Goal: Task Accomplishment & Management: Manage account settings

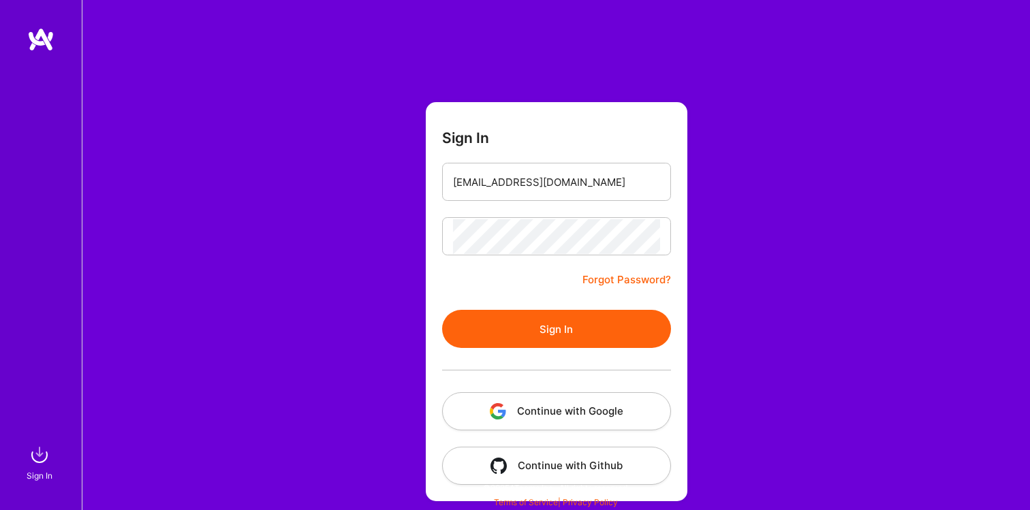
click at [560, 340] on button "Sign In" at bounding box center [556, 329] width 229 height 38
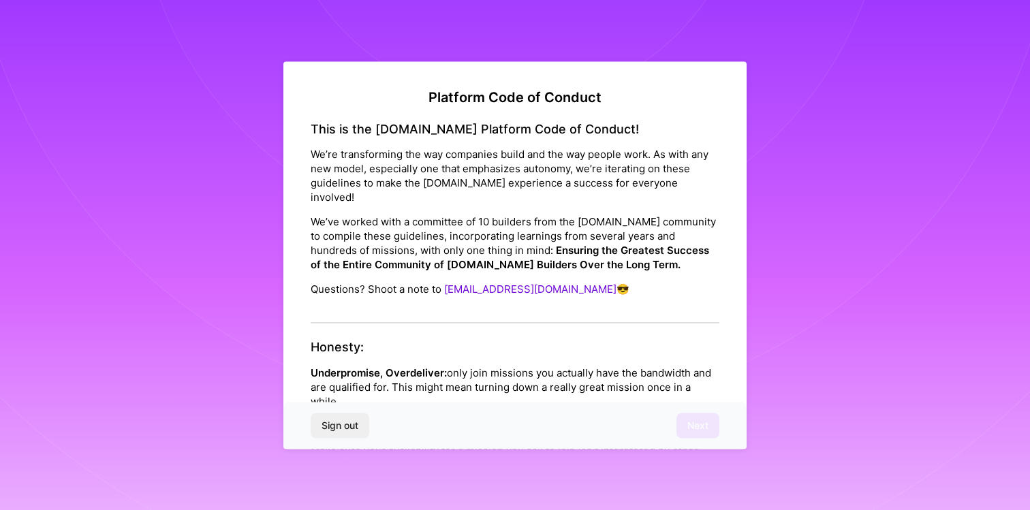
click at [484, 340] on h4 "Honesty:" at bounding box center [515, 347] width 409 height 15
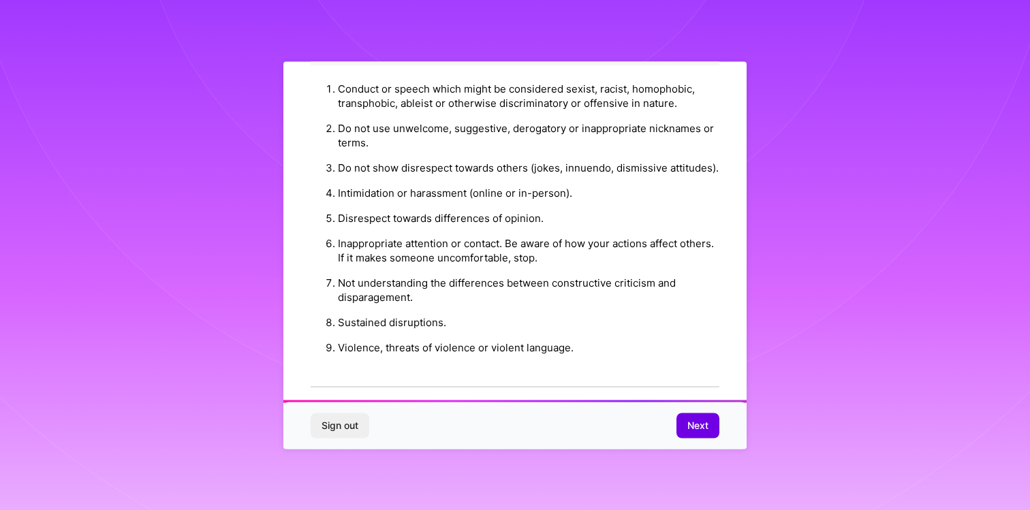
scroll to position [1486, 0]
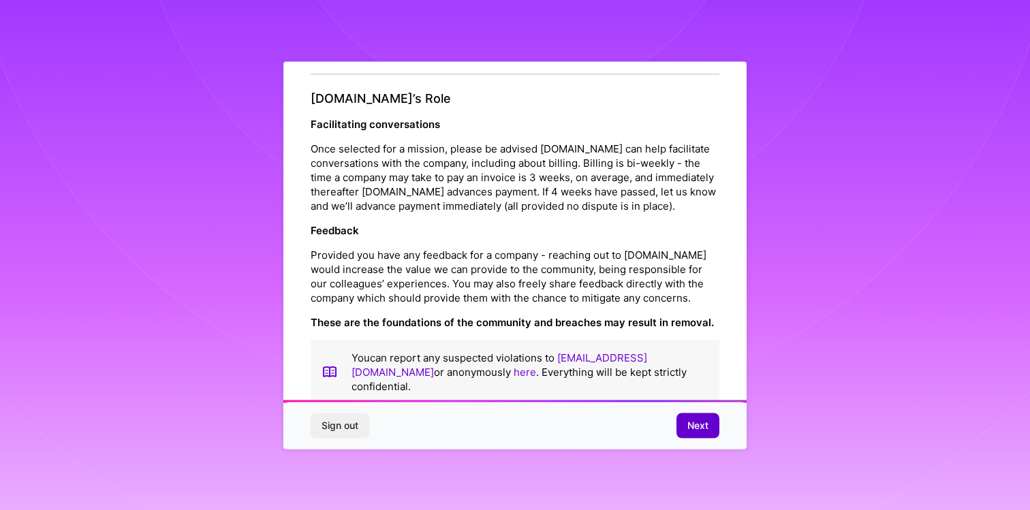
click at [693, 417] on button "Next" at bounding box center [697, 426] width 43 height 25
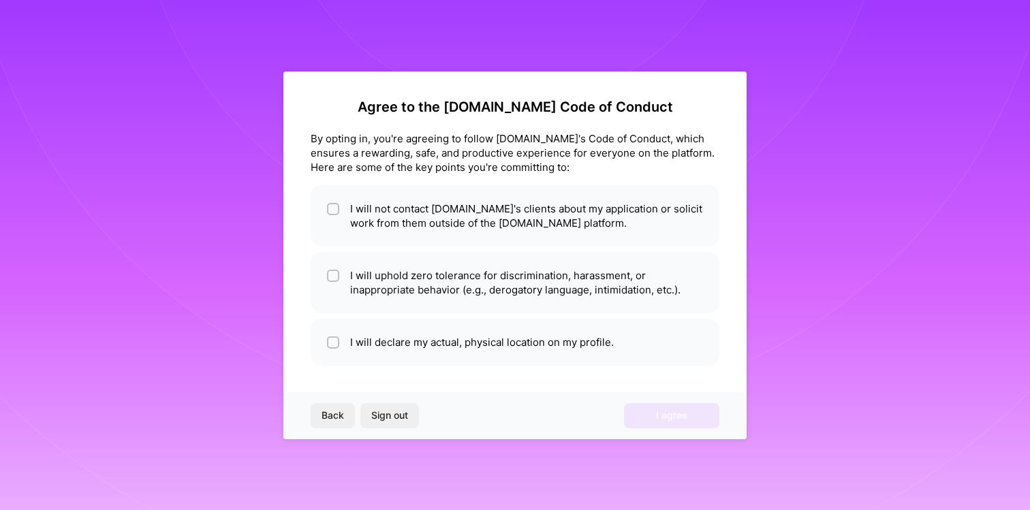
scroll to position [0, 0]
click at [337, 210] on input "checkbox" at bounding box center [335, 210] width 10 height 10
checkbox input "true"
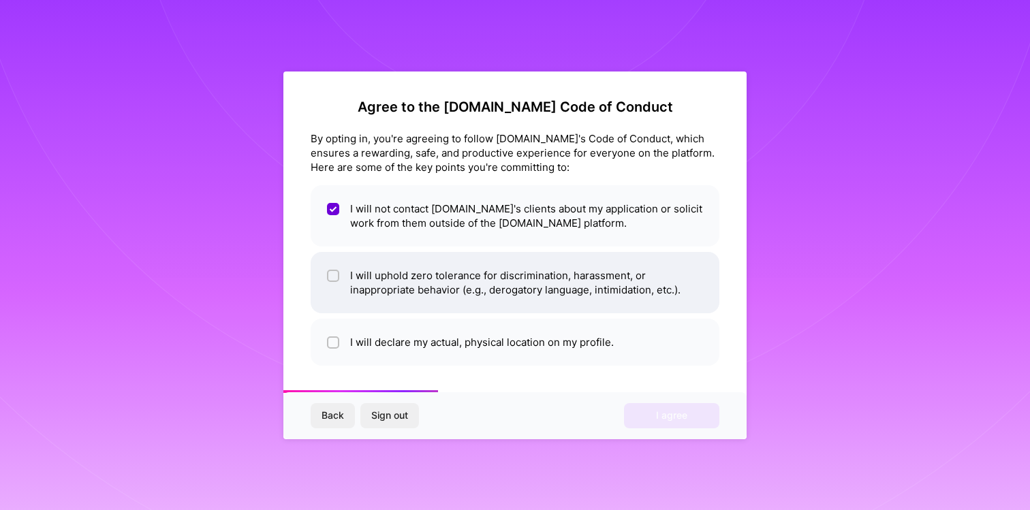
click at [327, 280] on div at bounding box center [333, 276] width 12 height 12
checkbox input "true"
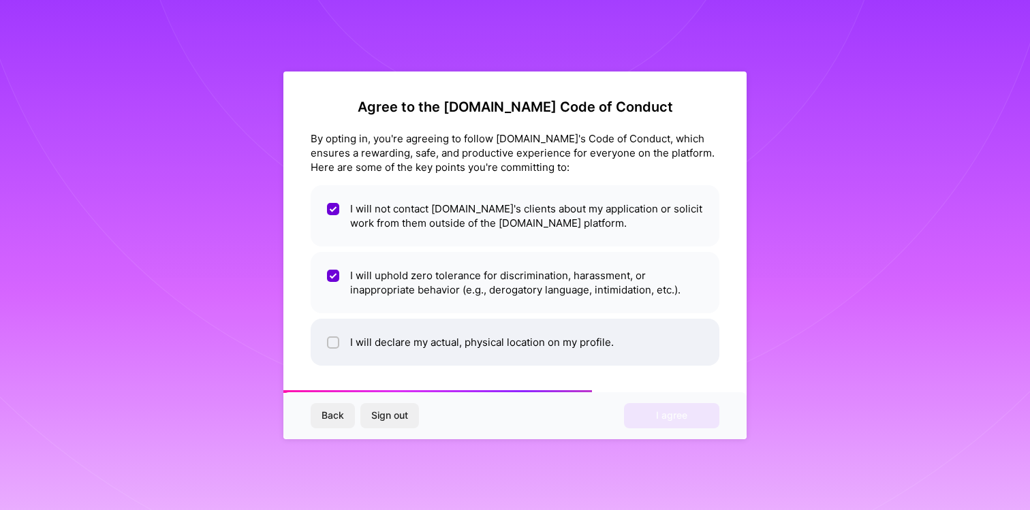
click at [330, 343] on input "checkbox" at bounding box center [335, 344] width 10 height 10
checkbox input "true"
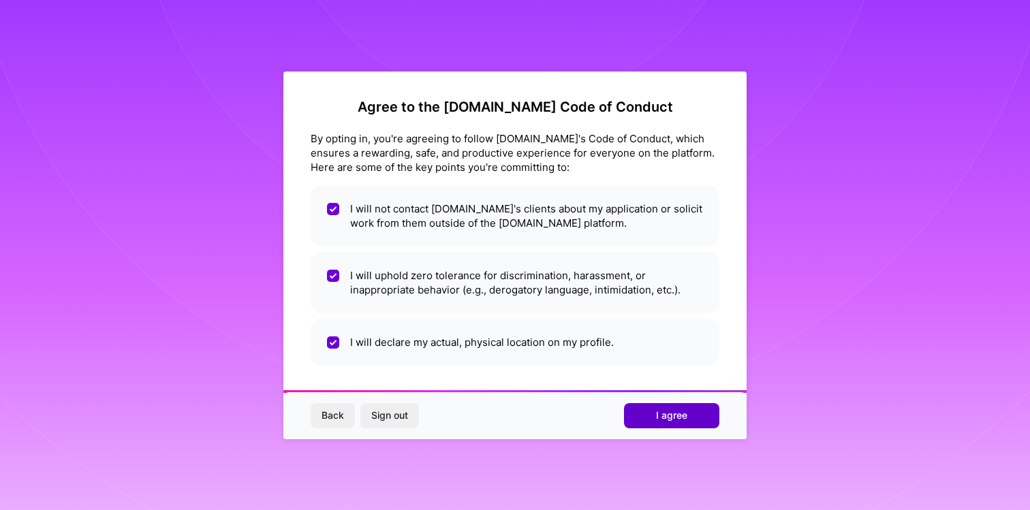
click at [677, 417] on span "I agree" at bounding box center [671, 416] width 31 height 14
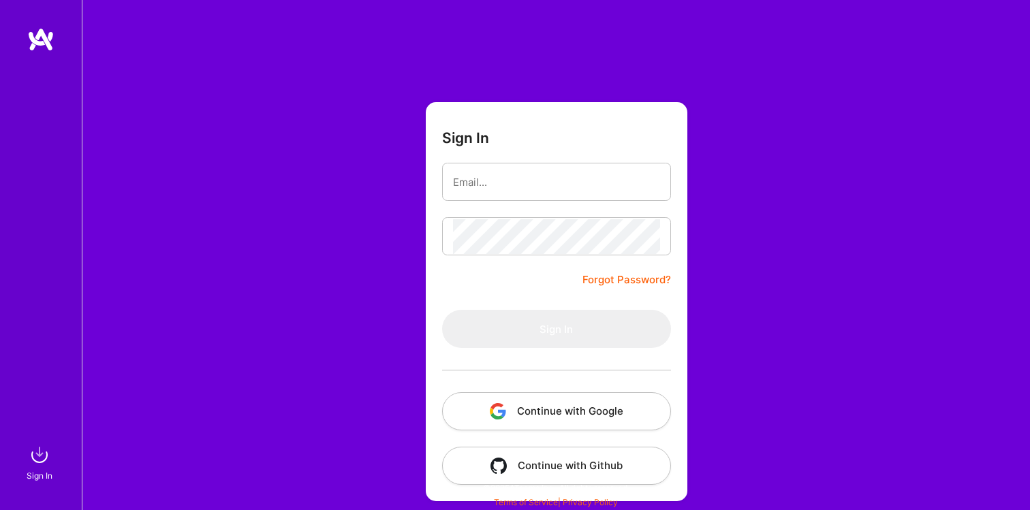
scroll to position [1, 0]
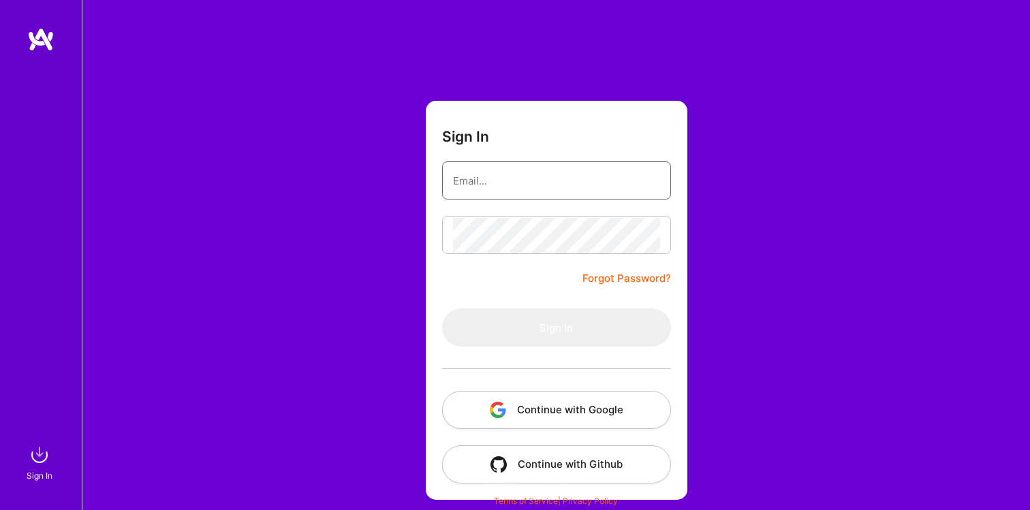
click at [514, 197] on input "email" at bounding box center [556, 180] width 207 height 35
type input "[EMAIL_ADDRESS][DOMAIN_NAME]"
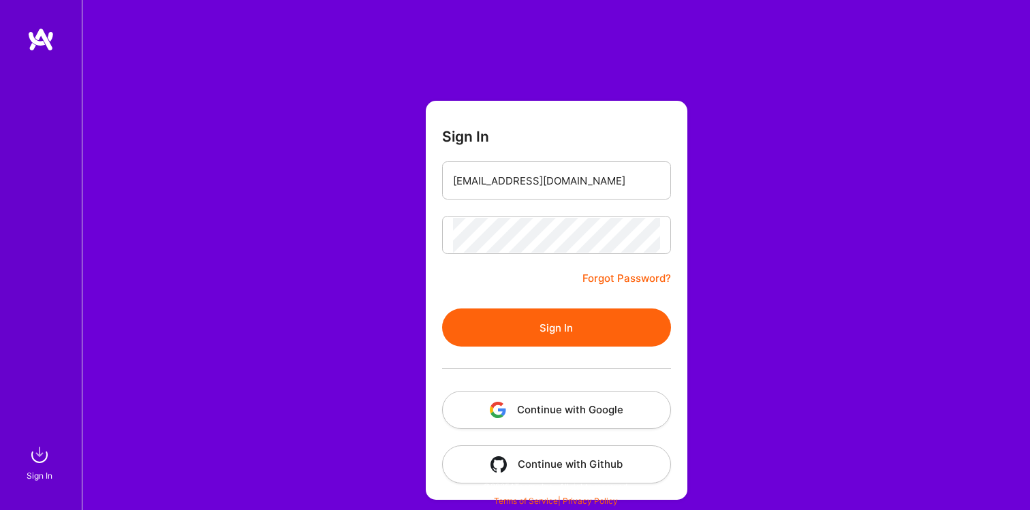
click at [550, 324] on button "Sign In" at bounding box center [556, 328] width 229 height 38
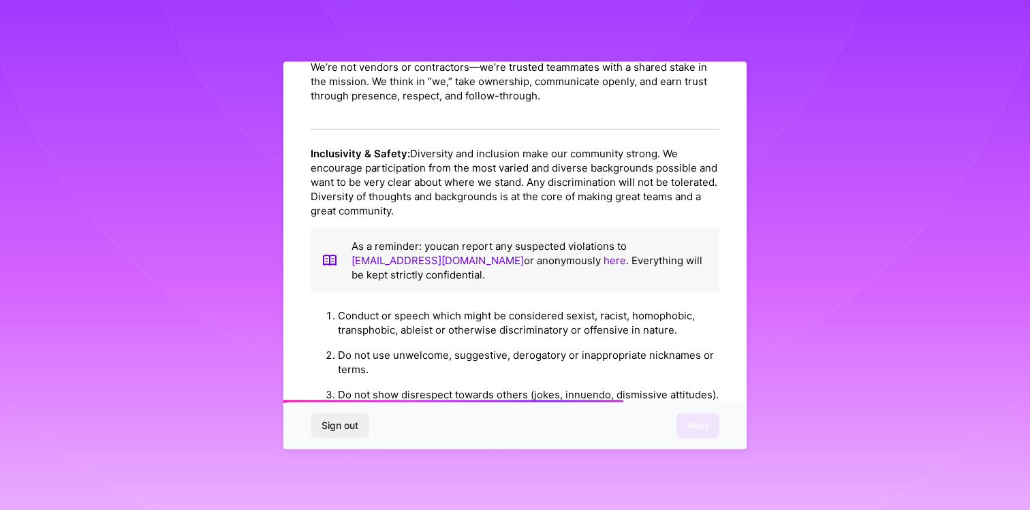
scroll to position [1486, 0]
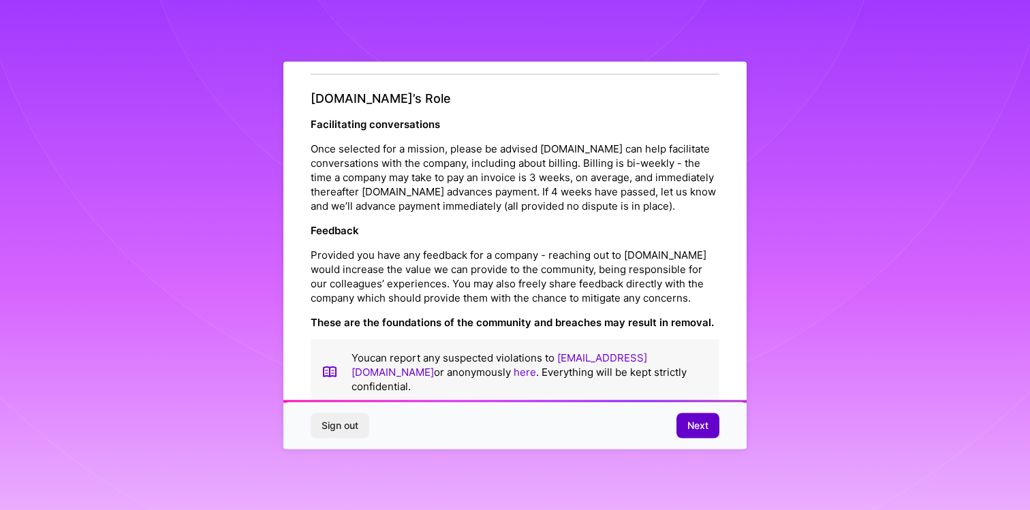
click at [692, 436] on button "Next" at bounding box center [697, 426] width 43 height 25
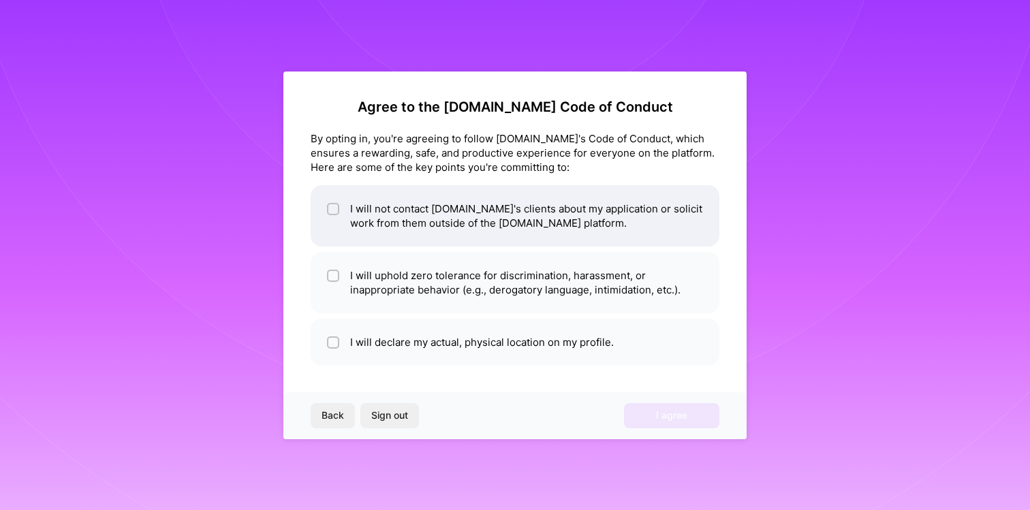
click at [339, 216] on span at bounding box center [333, 216] width 12 height 29
checkbox input "true"
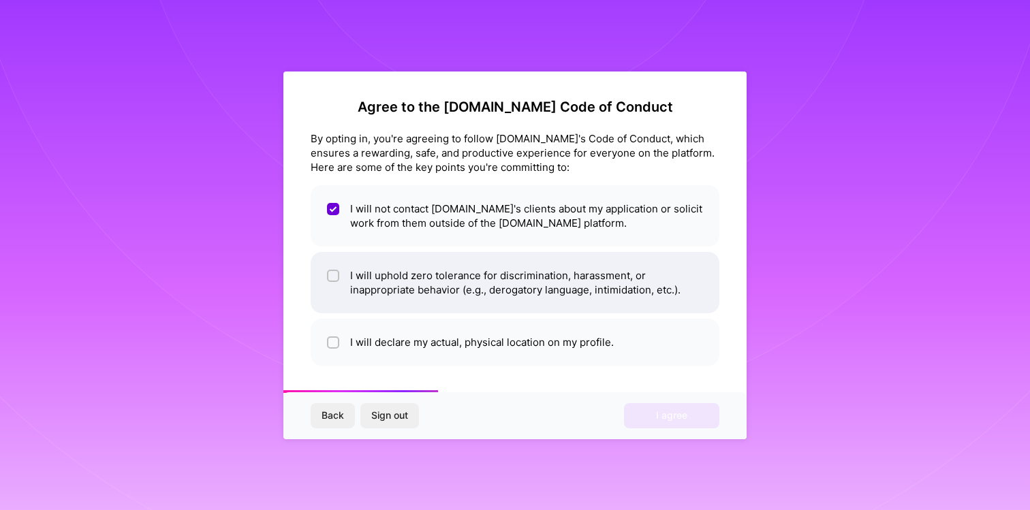
click at [337, 279] on input "checkbox" at bounding box center [335, 277] width 10 height 10
checkbox input "true"
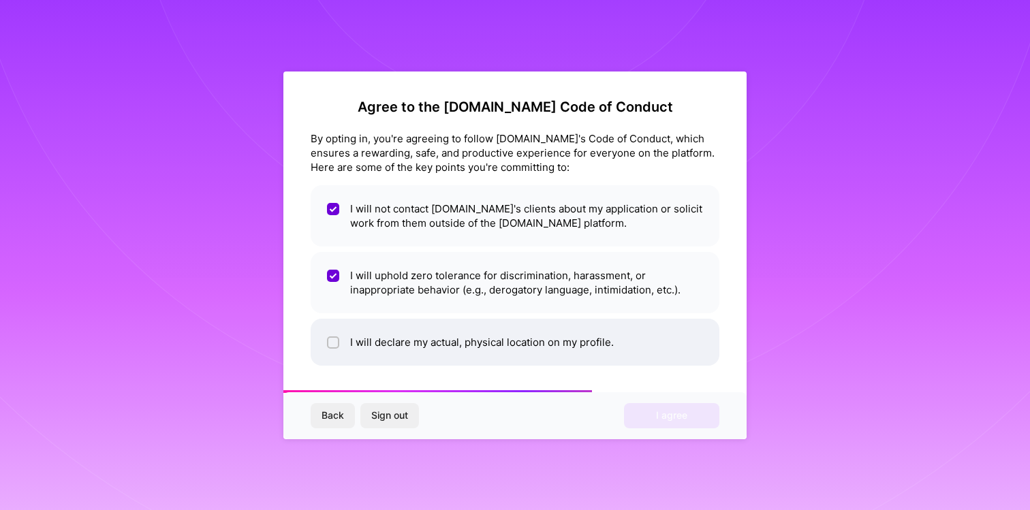
click at [346, 352] on li "I will declare my actual, physical location on my profile." at bounding box center [515, 342] width 409 height 47
checkbox input "true"
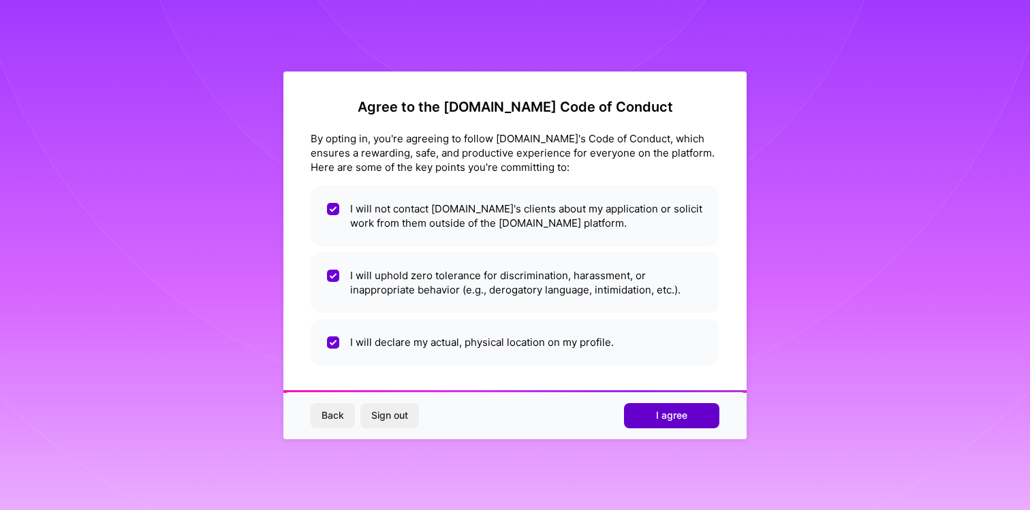
click at [676, 420] on span "I agree" at bounding box center [671, 416] width 31 height 14
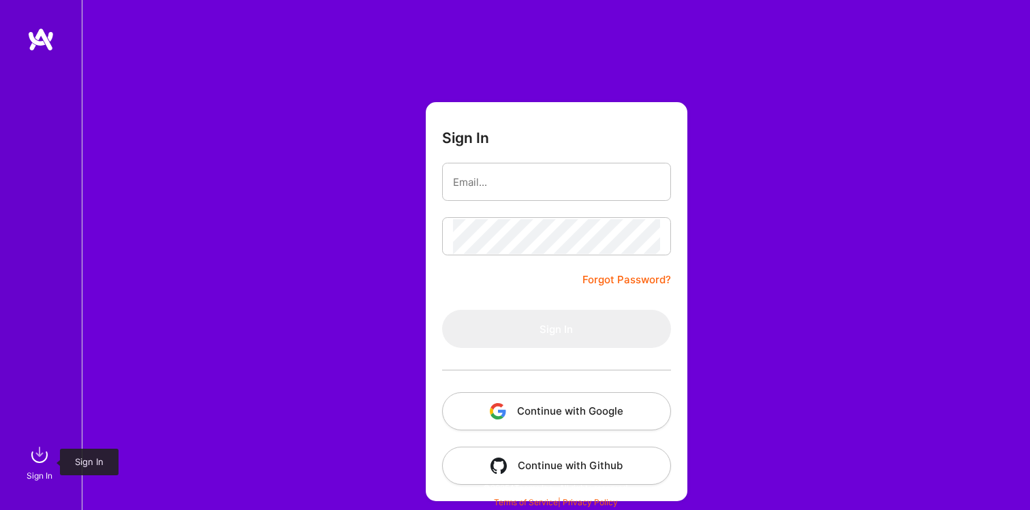
click at [41, 458] on img at bounding box center [39, 454] width 27 height 27
click at [35, 41] on img at bounding box center [40, 39] width 27 height 25
click at [556, 425] on button "Continue with Google" at bounding box center [556, 411] width 229 height 38
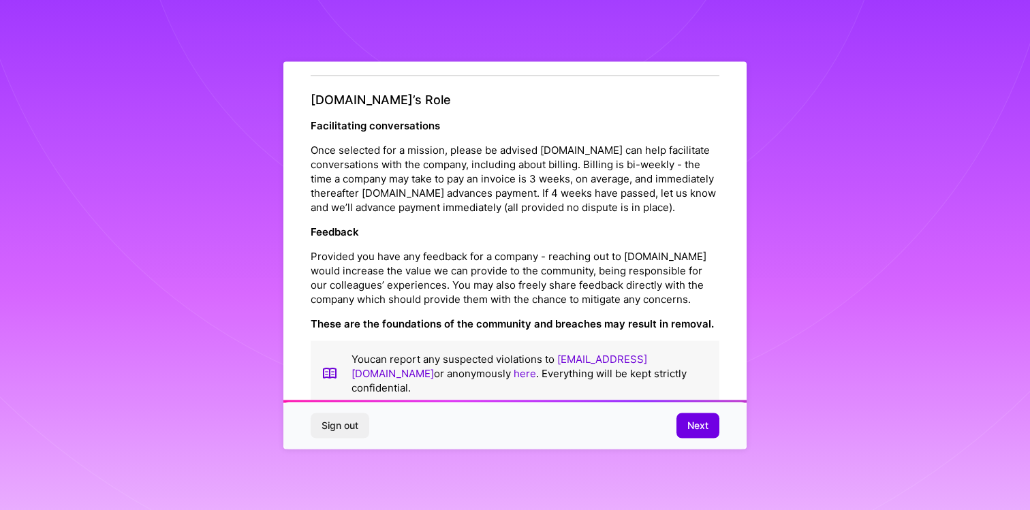
scroll to position [1486, 0]
click at [695, 426] on span "Next" at bounding box center [697, 426] width 21 height 14
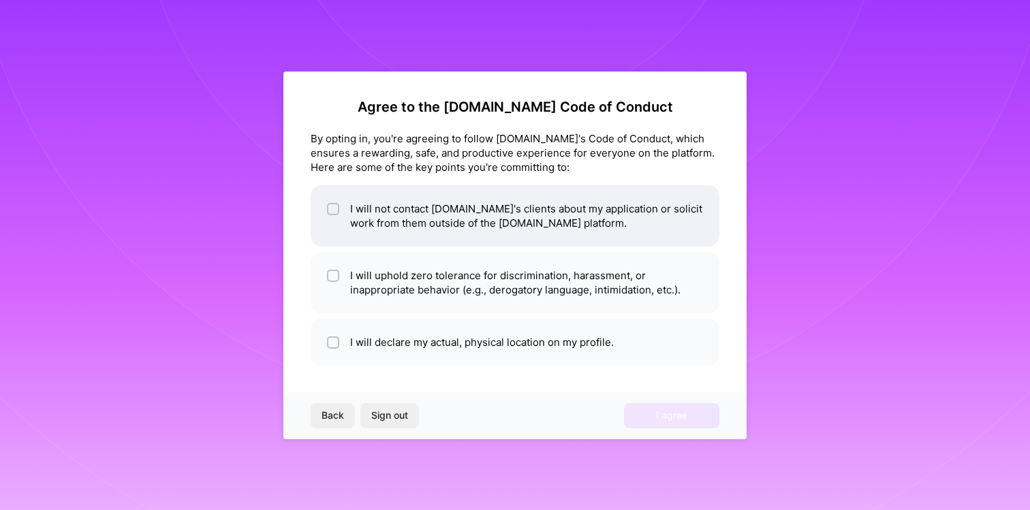
click at [384, 204] on li "I will not contact [DOMAIN_NAME]'s clients about my application or solicit work…" at bounding box center [515, 215] width 409 height 61
checkbox input "true"
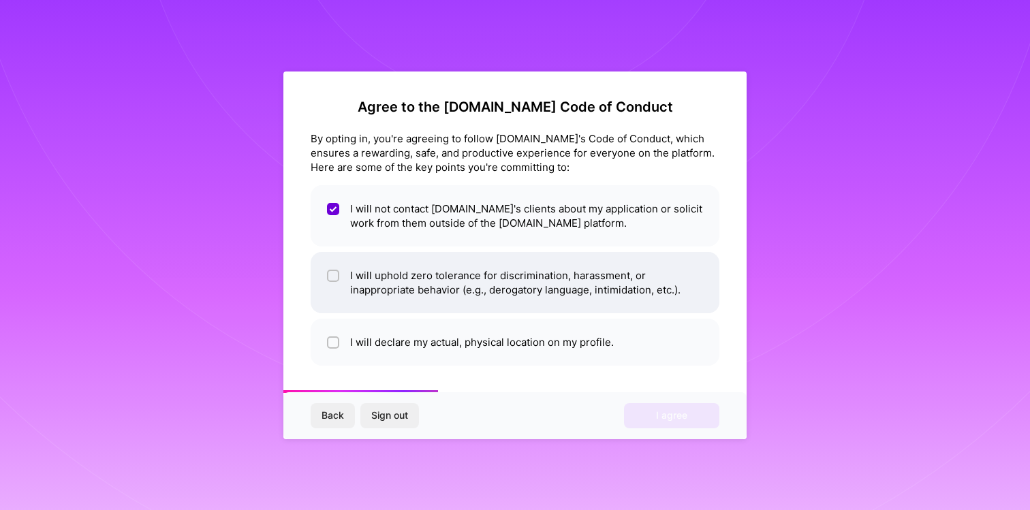
click at [394, 285] on li "I will uphold zero tolerance for discrimination, harassment, or inappropriate b…" at bounding box center [515, 282] width 409 height 61
checkbox input "true"
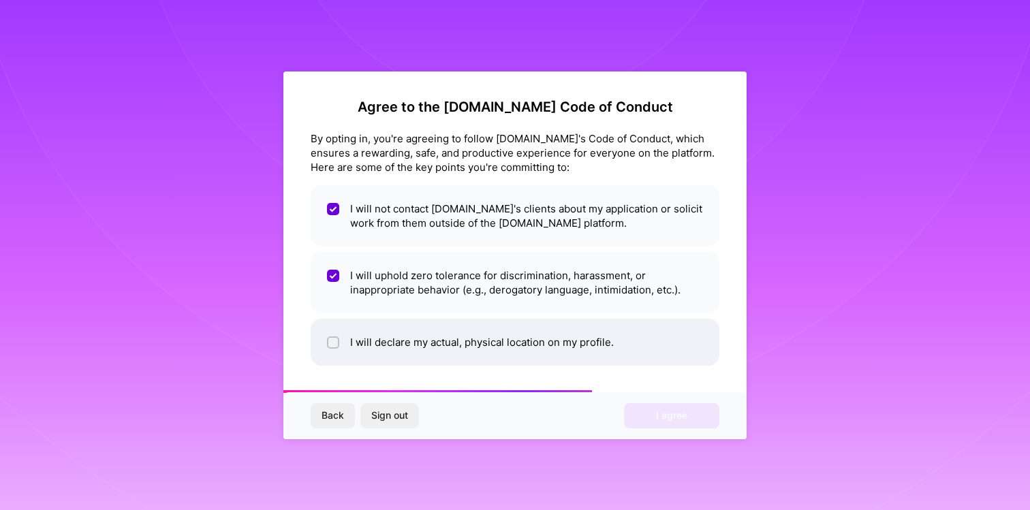
click at [406, 345] on li "I will declare my actual, physical location on my profile." at bounding box center [515, 342] width 409 height 47
checkbox input "true"
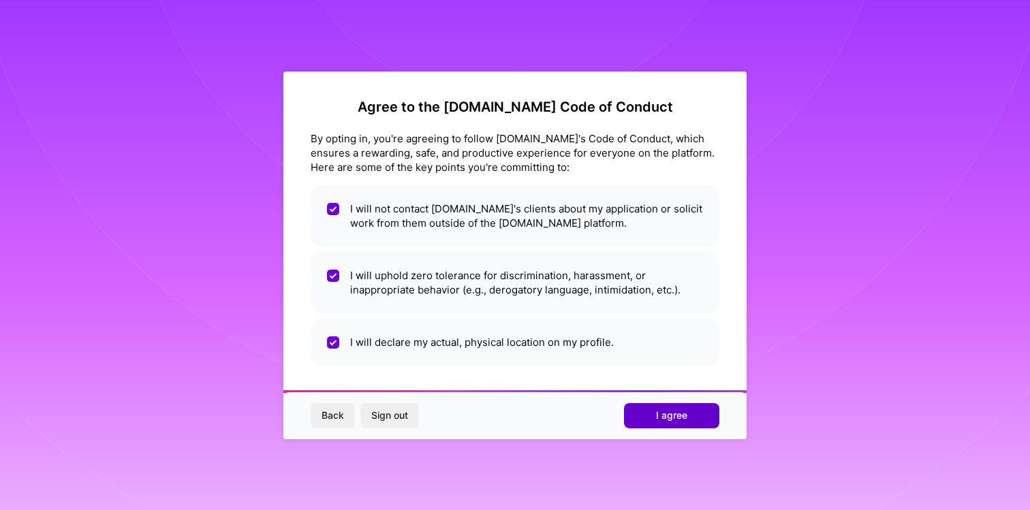
click at [685, 418] on span "I agree" at bounding box center [671, 416] width 31 height 14
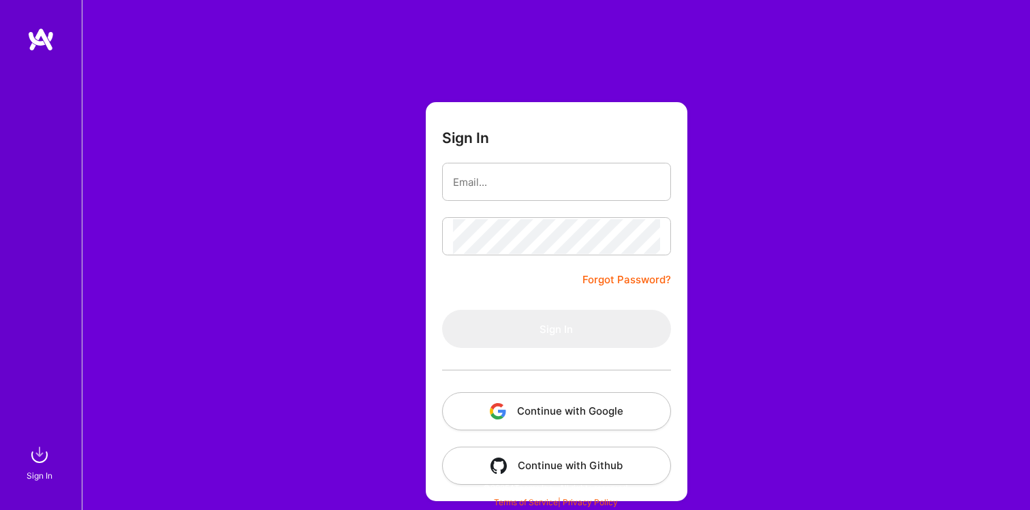
scroll to position [1, 0]
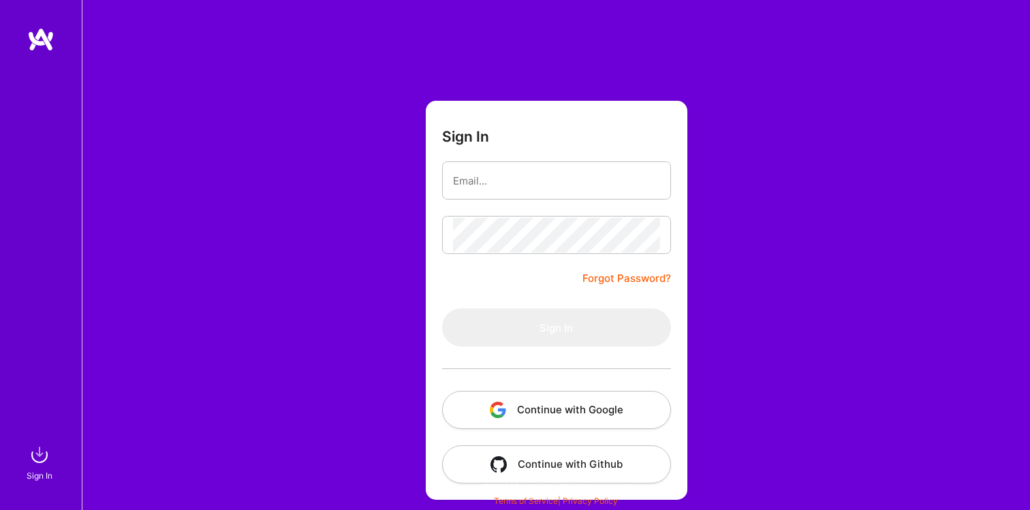
click at [575, 398] on button "Continue with Google" at bounding box center [556, 410] width 229 height 38
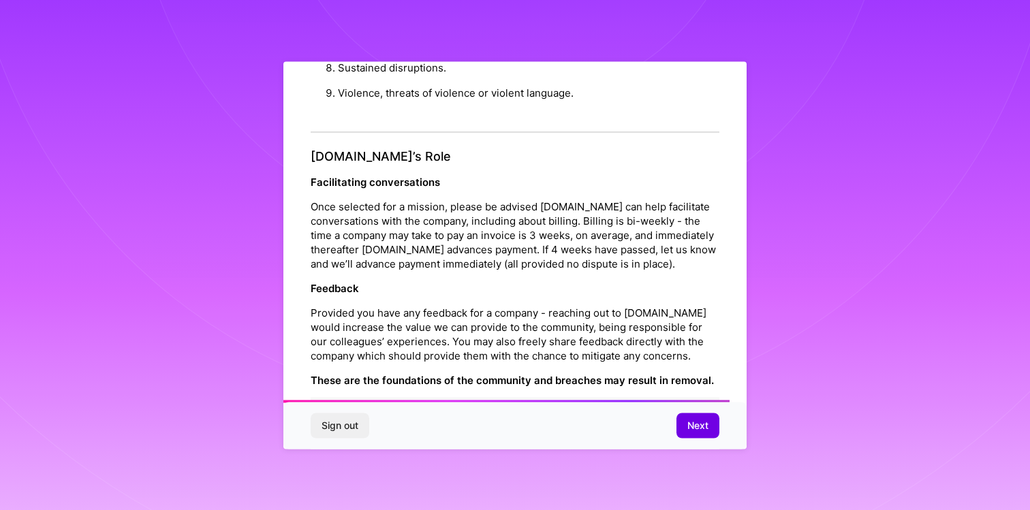
scroll to position [1486, 0]
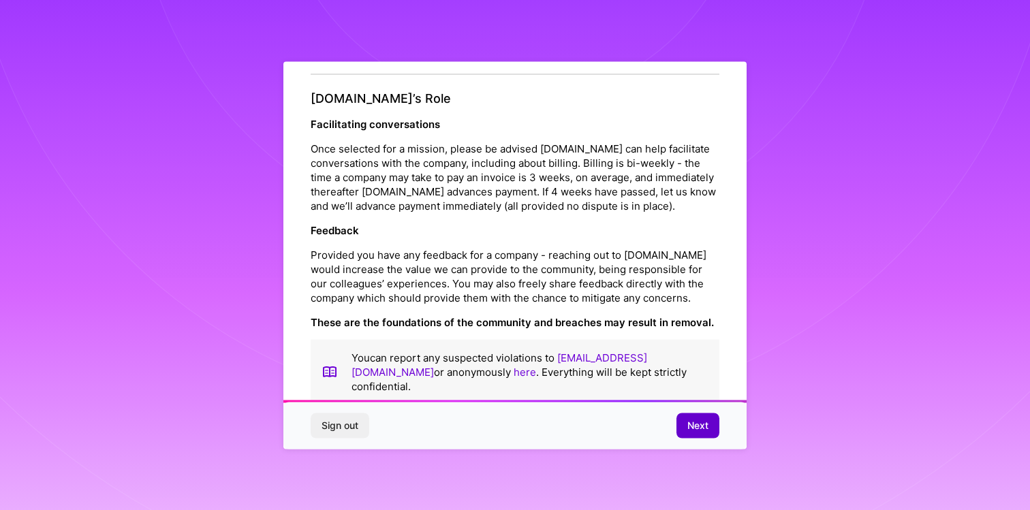
click at [690, 428] on span "Next" at bounding box center [697, 426] width 21 height 14
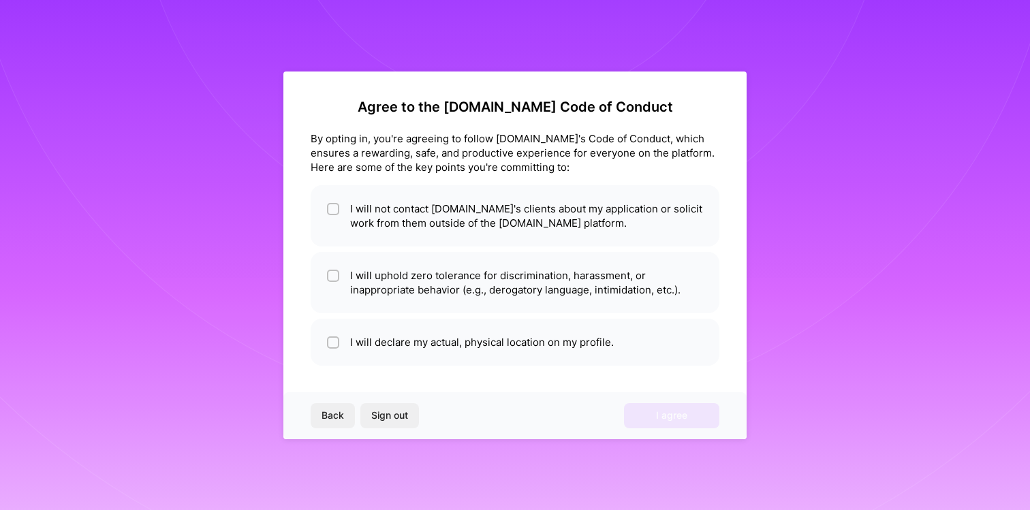
click at [404, 414] on span "Sign out" at bounding box center [389, 416] width 37 height 14
click at [395, 411] on span "Sign out" at bounding box center [389, 416] width 37 height 14
